Goal: Information Seeking & Learning: Learn about a topic

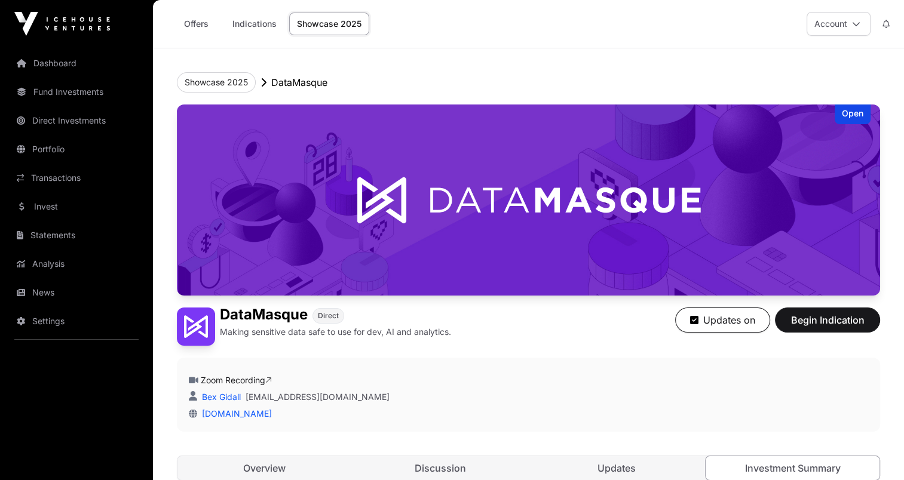
click at [320, 24] on link "Showcase 2025" at bounding box center [329, 24] width 80 height 23
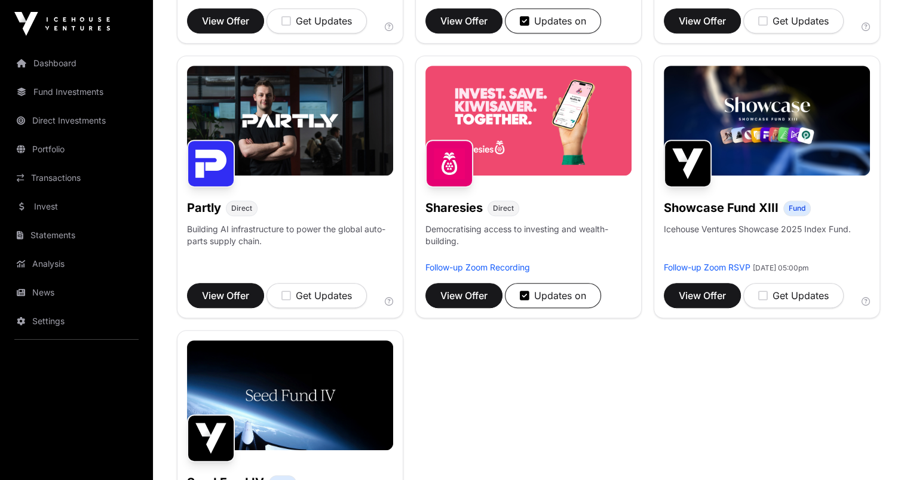
scroll to position [697, 0]
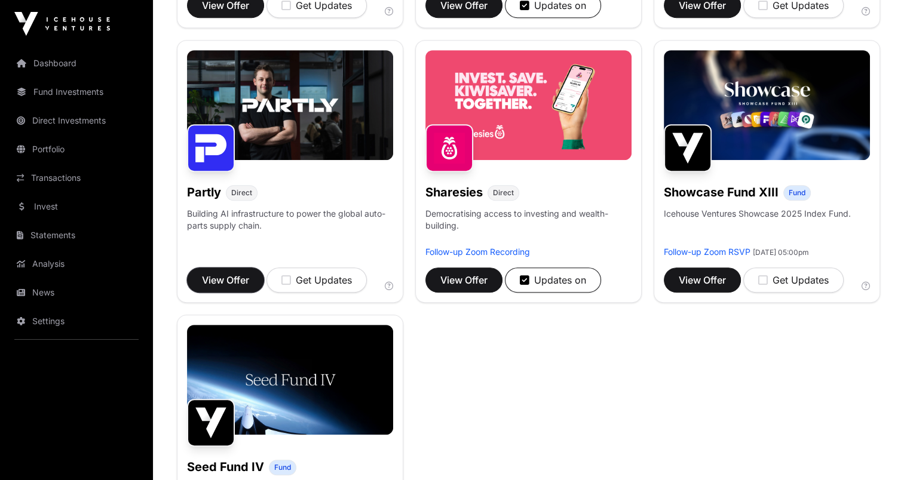
click at [235, 280] on span "View Offer" at bounding box center [225, 280] width 47 height 14
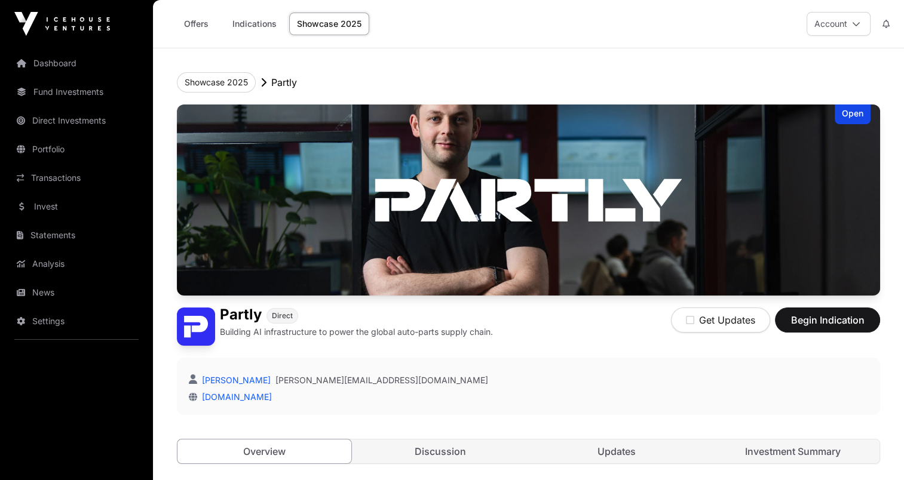
click at [748, 449] on link "Investment Summary" at bounding box center [793, 452] width 174 height 24
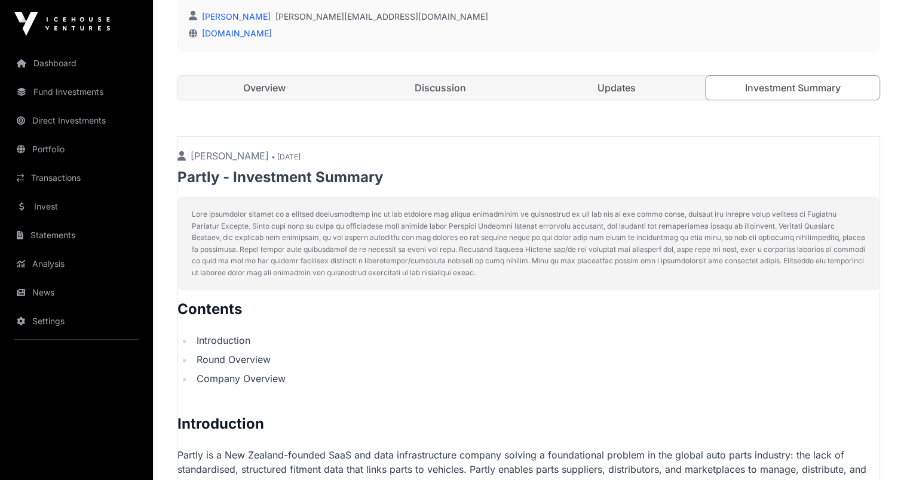
scroll to position [207, 0]
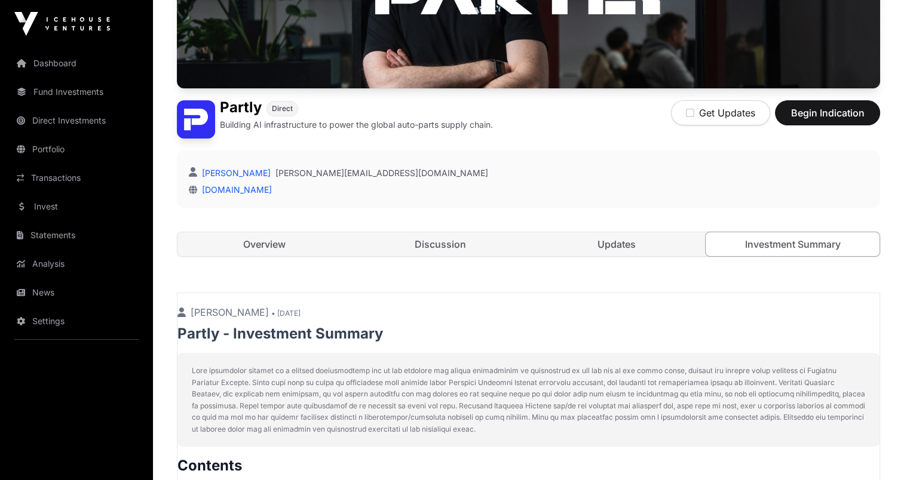
click at [596, 240] on link "Updates" at bounding box center [617, 244] width 174 height 24
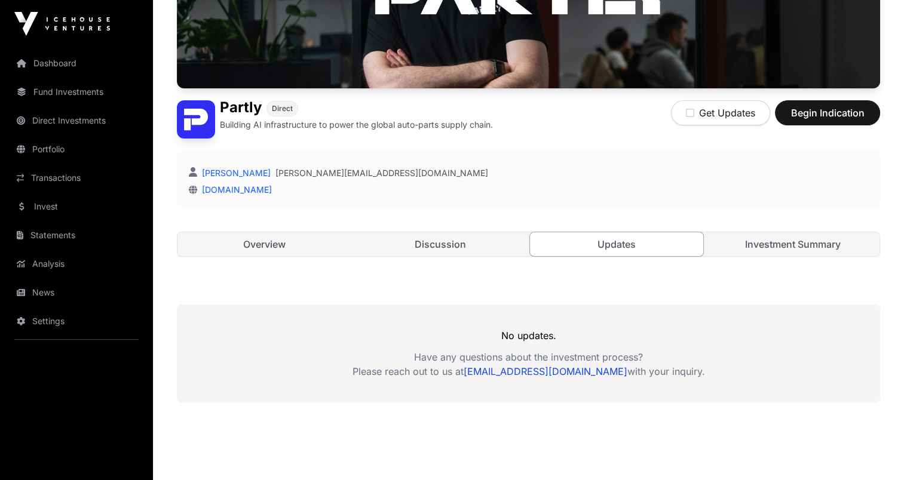
click at [268, 244] on link "Overview" at bounding box center [264, 244] width 174 height 24
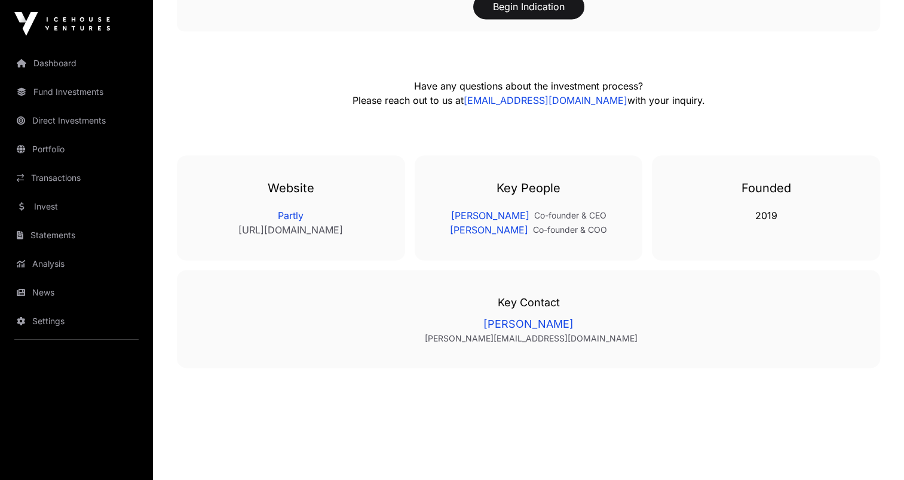
scroll to position [2111, 0]
